Goal: Information Seeking & Learning: Learn about a topic

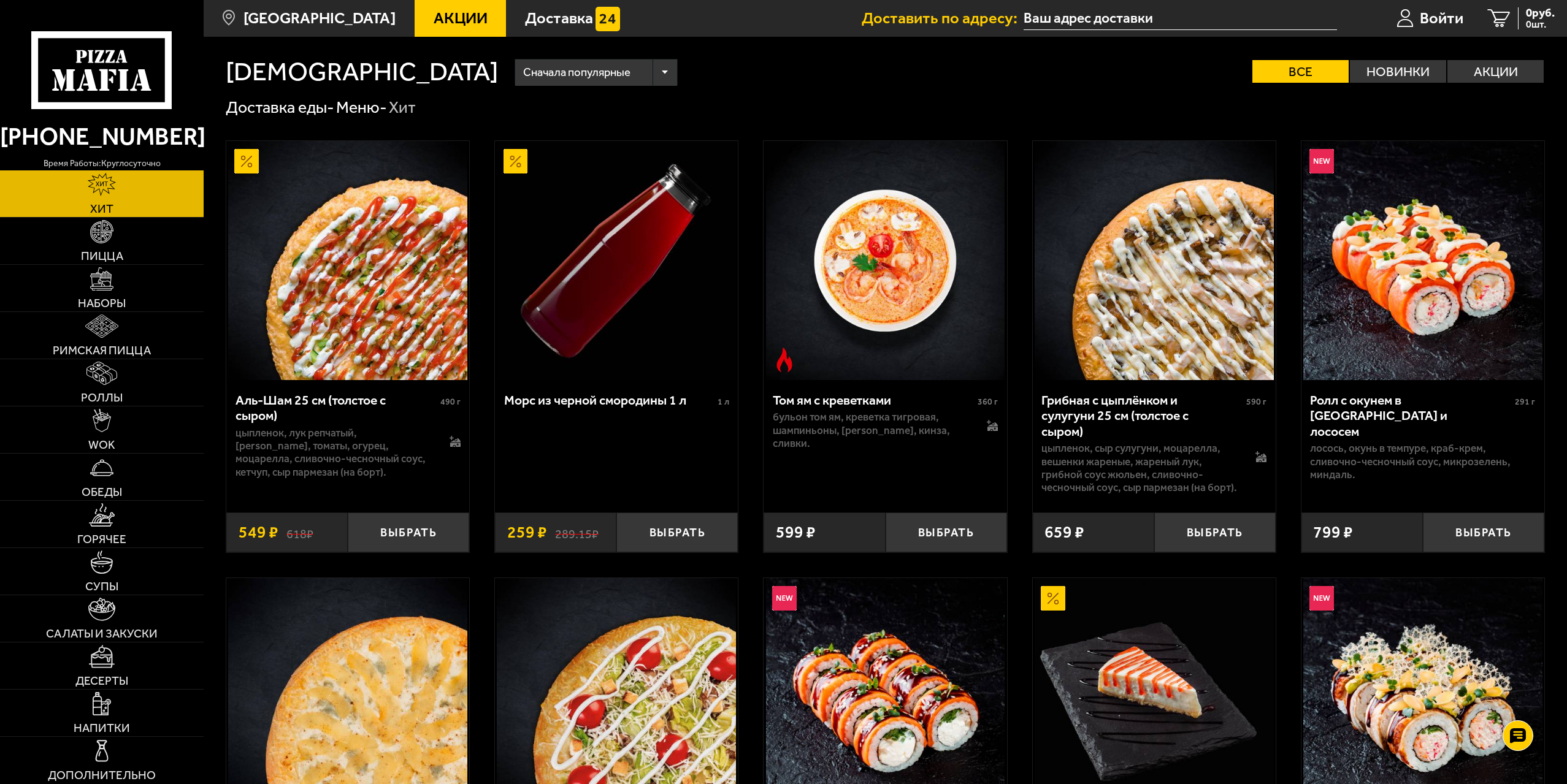
click at [433, 21] on span "Акции" at bounding box center [460, 18] width 54 height 16
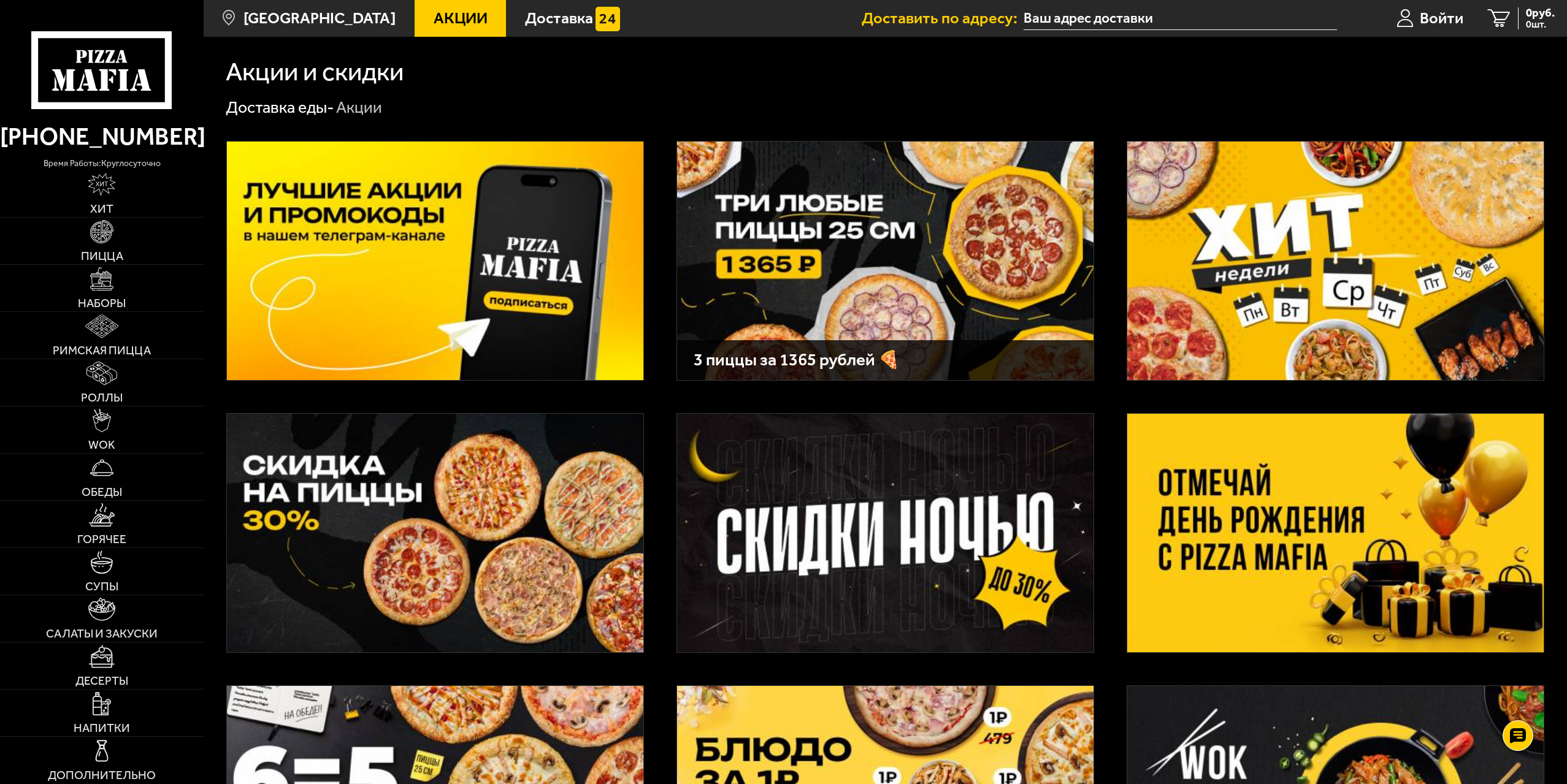
click at [438, 478] on img at bounding box center [435, 533] width 416 height 239
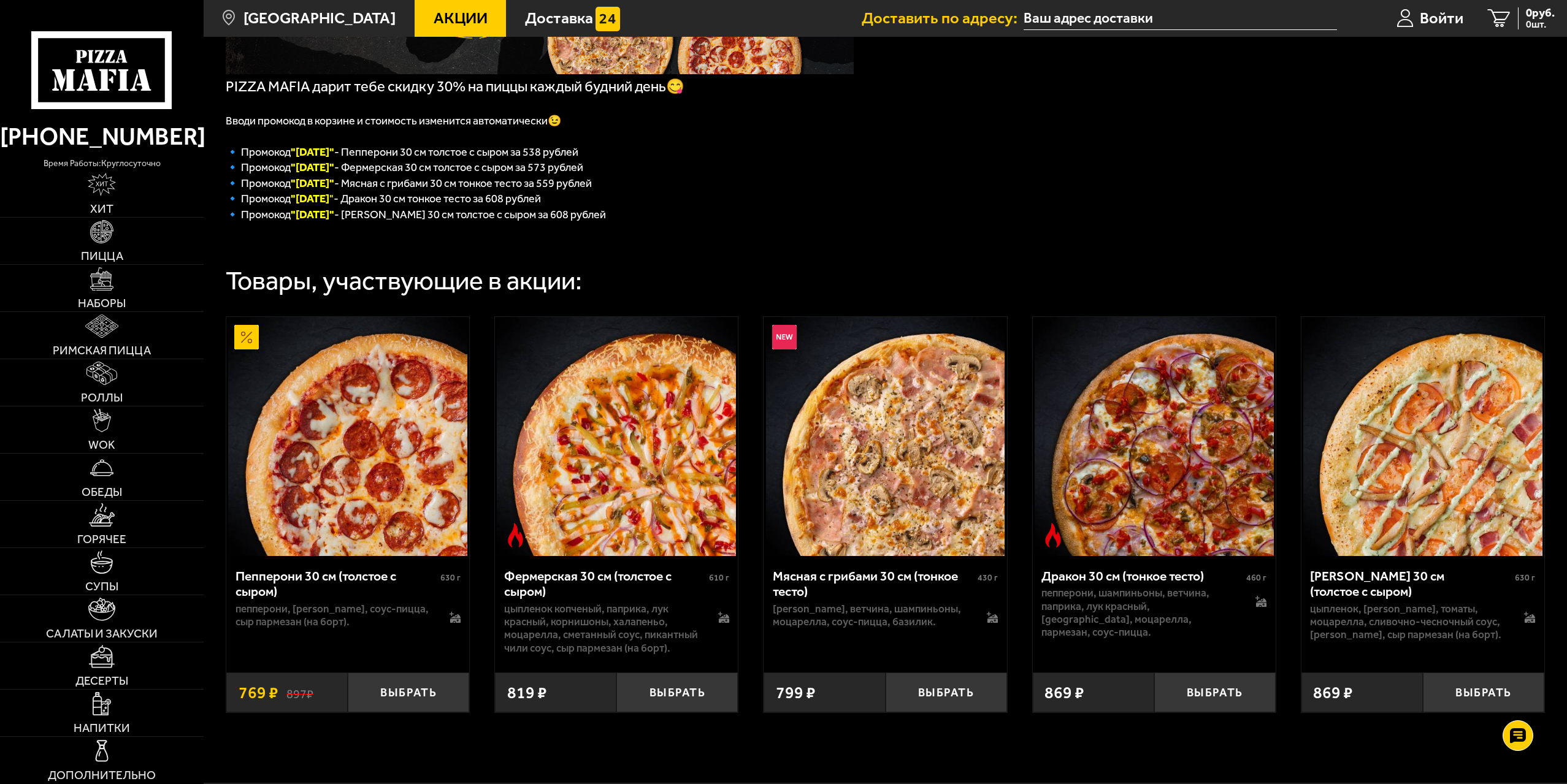
scroll to position [245, 0]
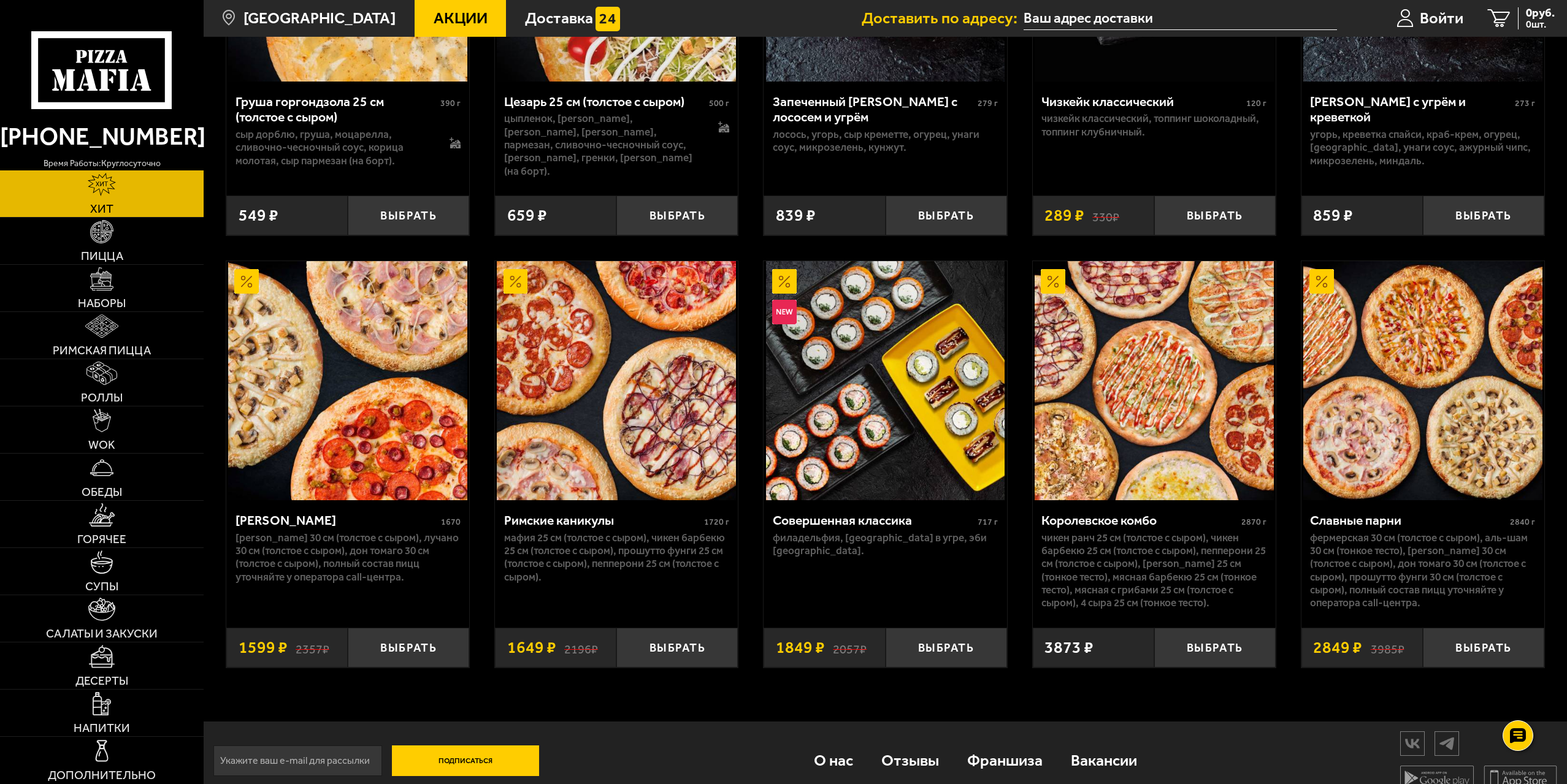
scroll to position [746, 0]
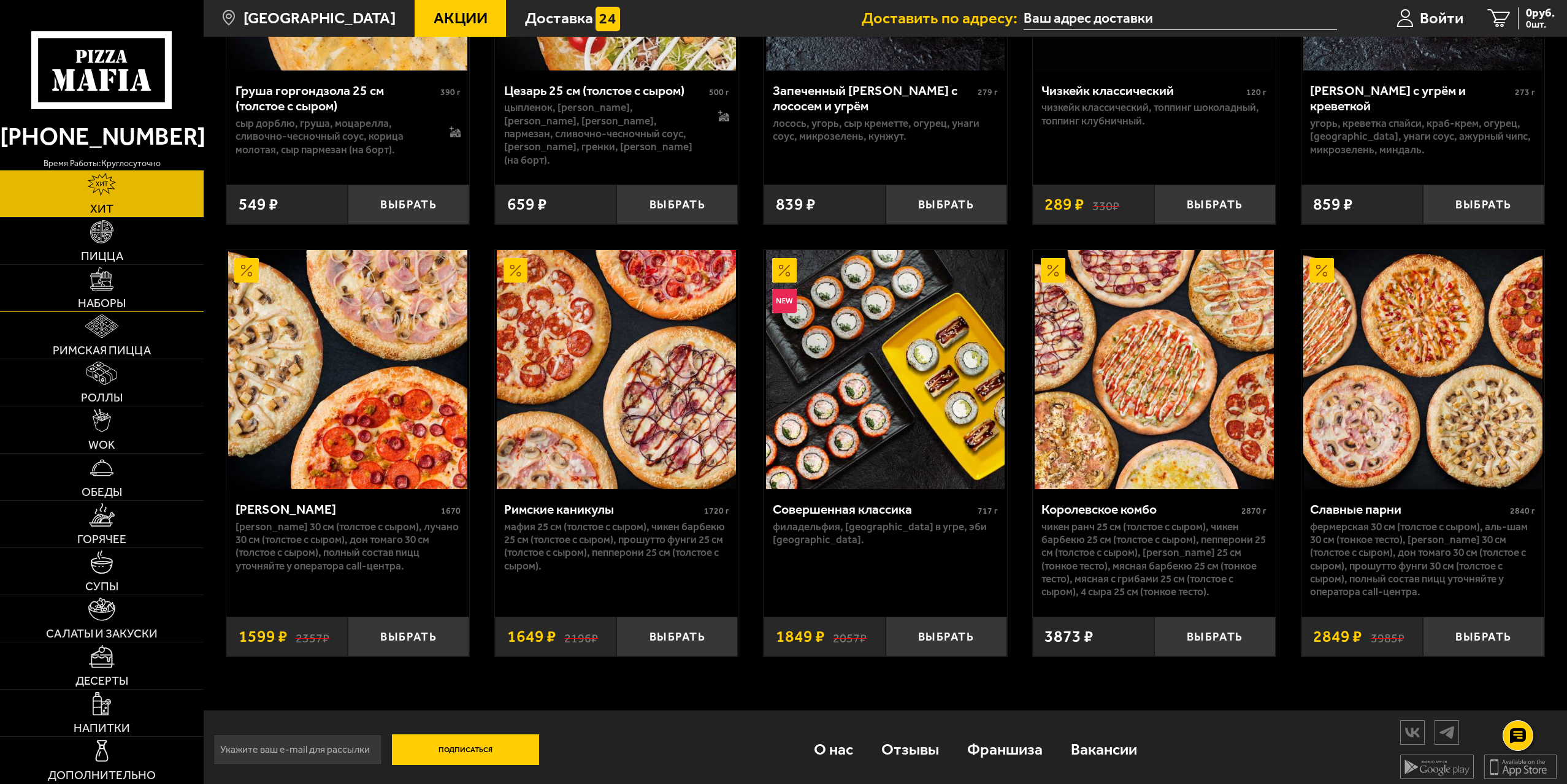
click at [104, 287] on img at bounding box center [101, 279] width 24 height 24
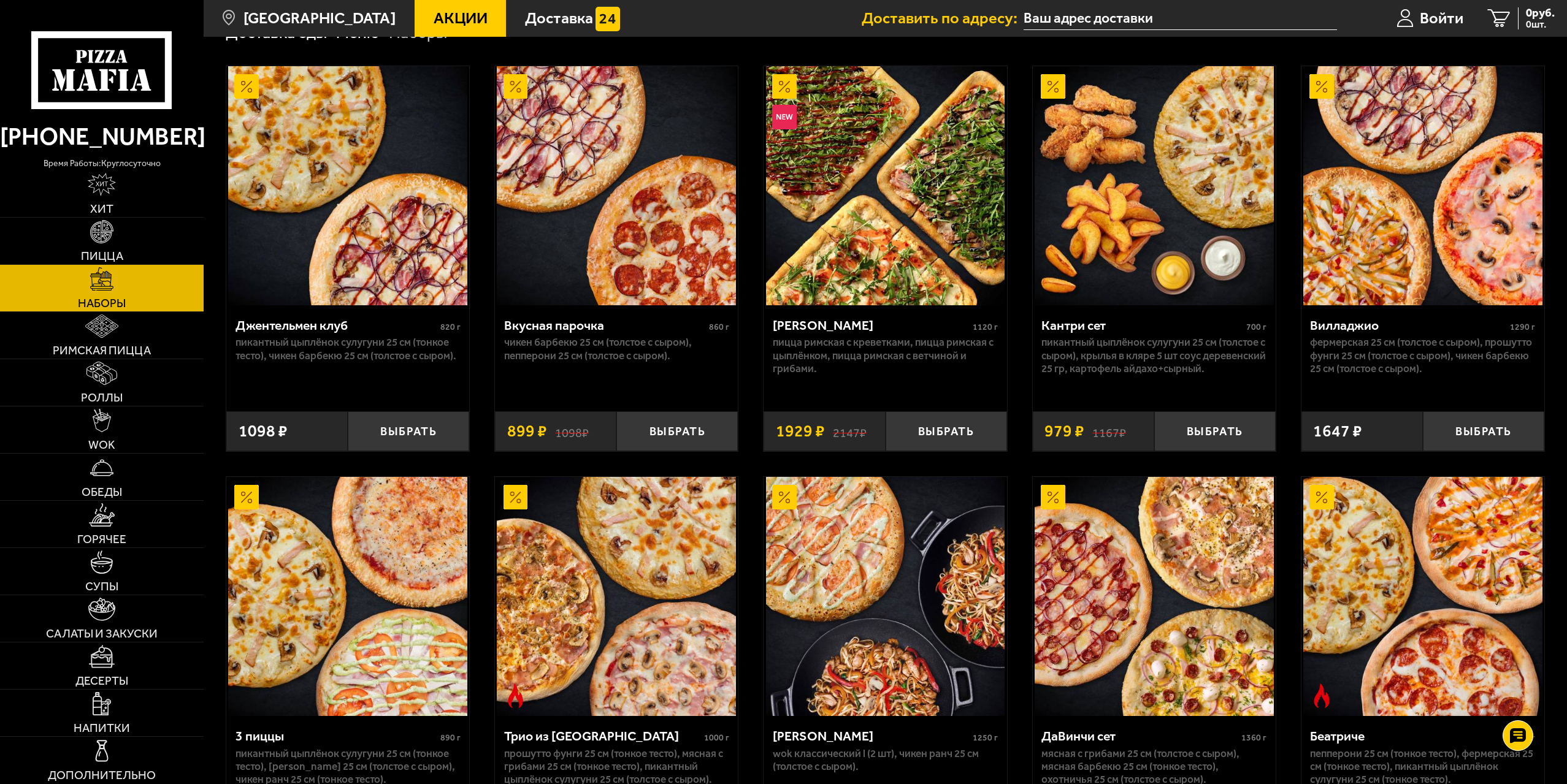
scroll to position [61, 0]
